Goal: Transaction & Acquisition: Purchase product/service

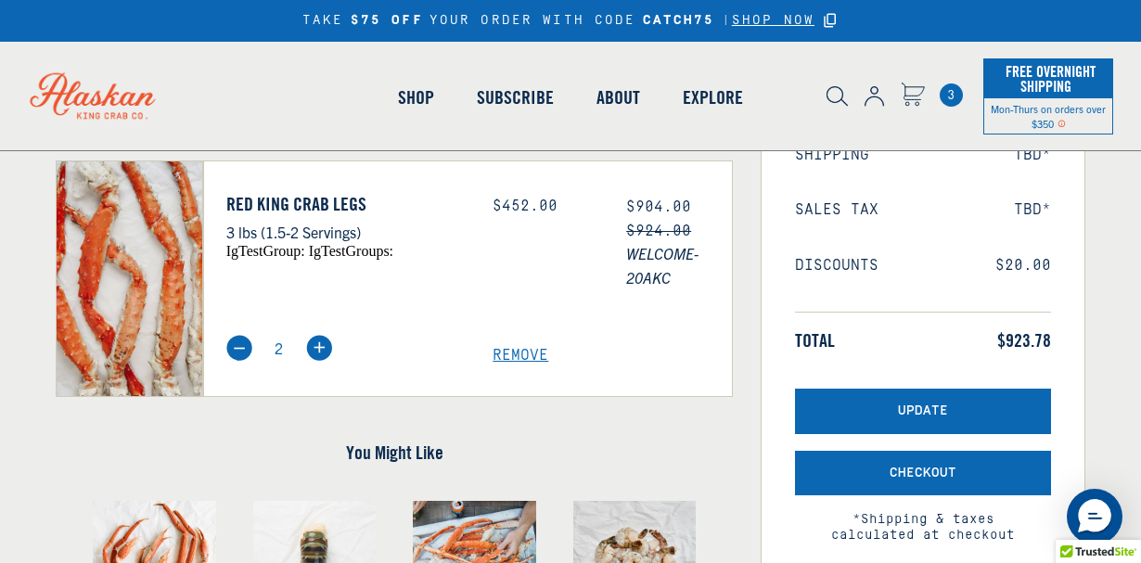
scroll to position [352, 0]
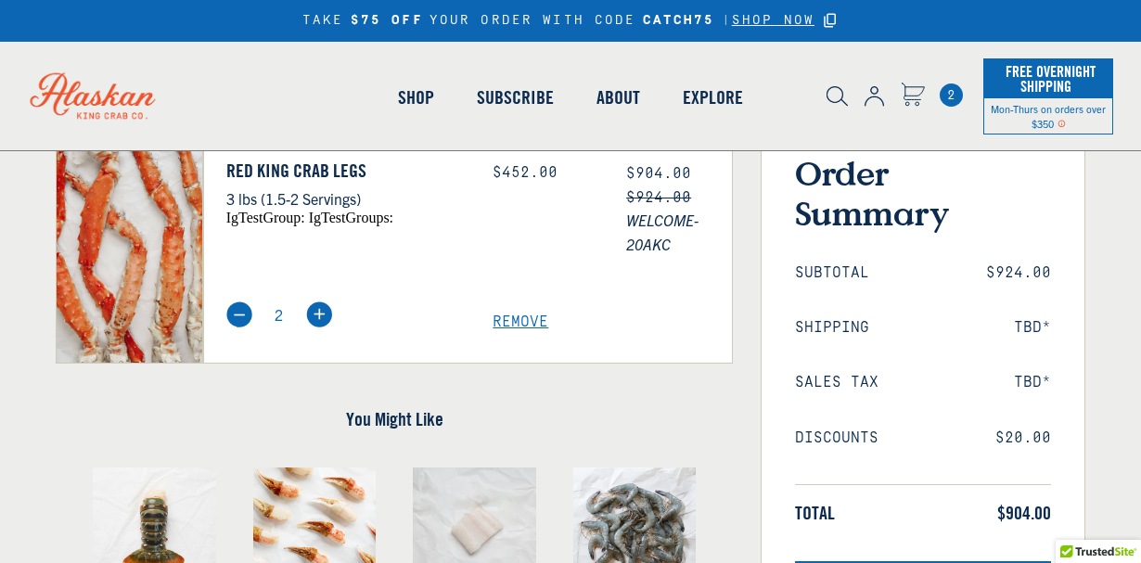
click at [234, 315] on img at bounding box center [239, 314] width 26 height 26
type input "1"
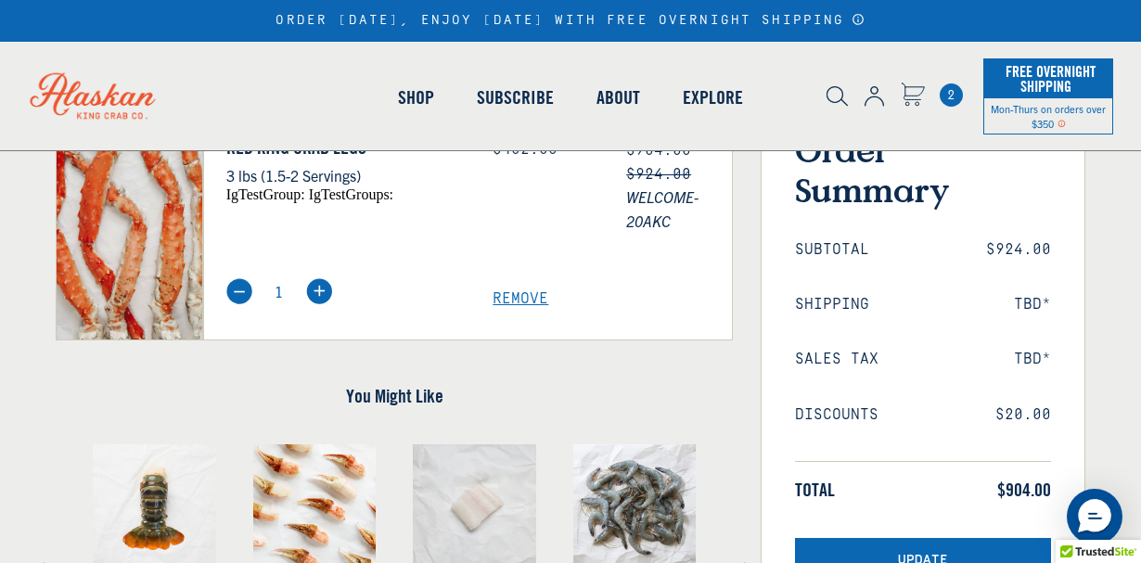
scroll to position [124, 0]
